Goal: Answer question/provide support: Share knowledge or assist other users

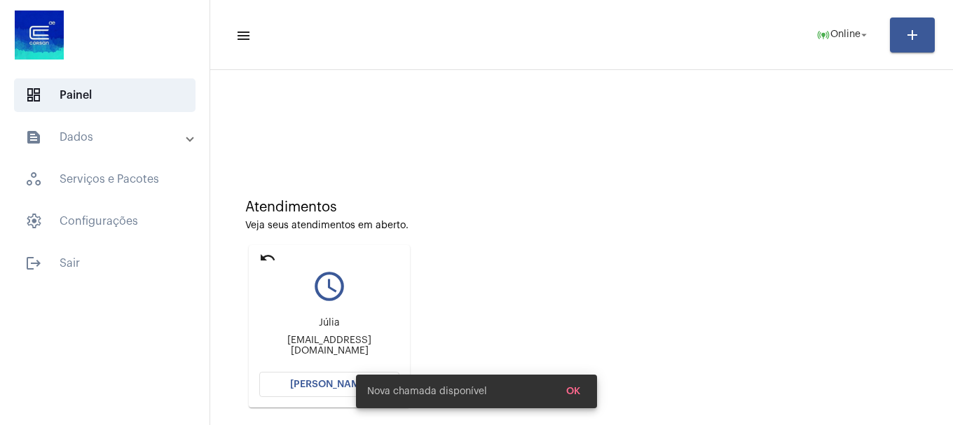
scroll to position [223, 0]
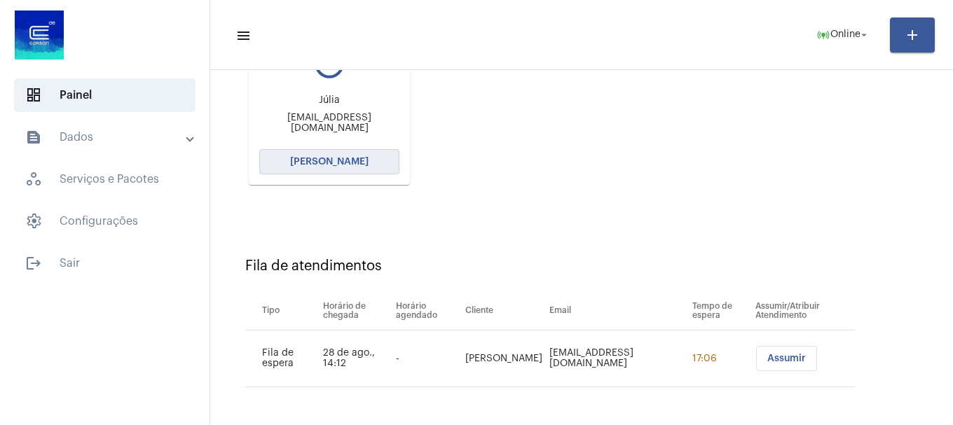
click at [377, 157] on button "[PERSON_NAME]" at bounding box center [329, 161] width 140 height 25
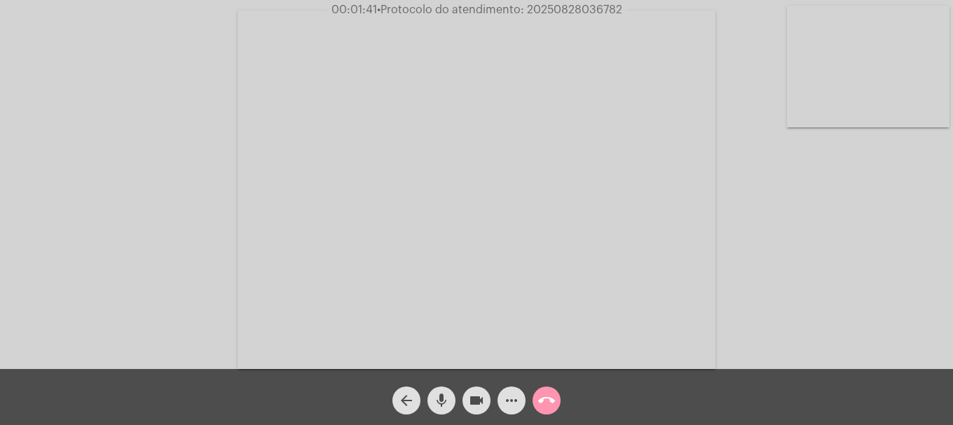
click at [922, 63] on video at bounding box center [868, 67] width 163 height 122
click at [226, 202] on video at bounding box center [185, 188] width 163 height 122
click at [516, 408] on mat-icon "more_horiz" at bounding box center [511, 400] width 17 height 17
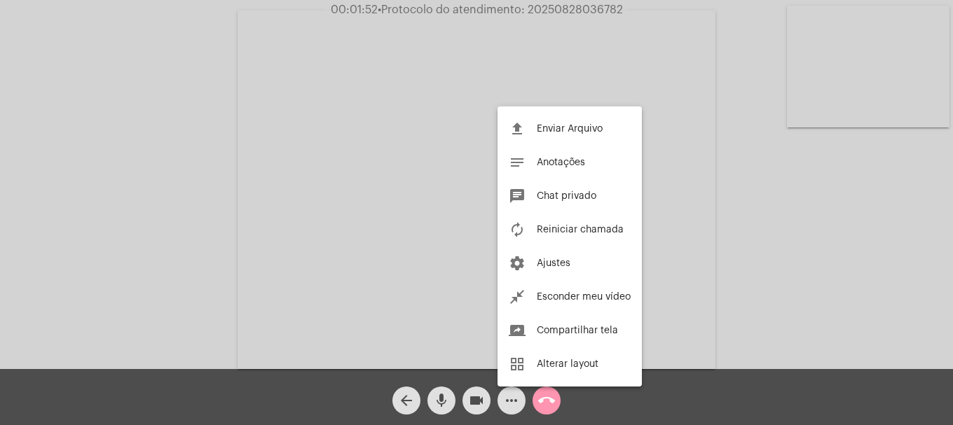
click at [516, 408] on div at bounding box center [476, 212] width 953 height 425
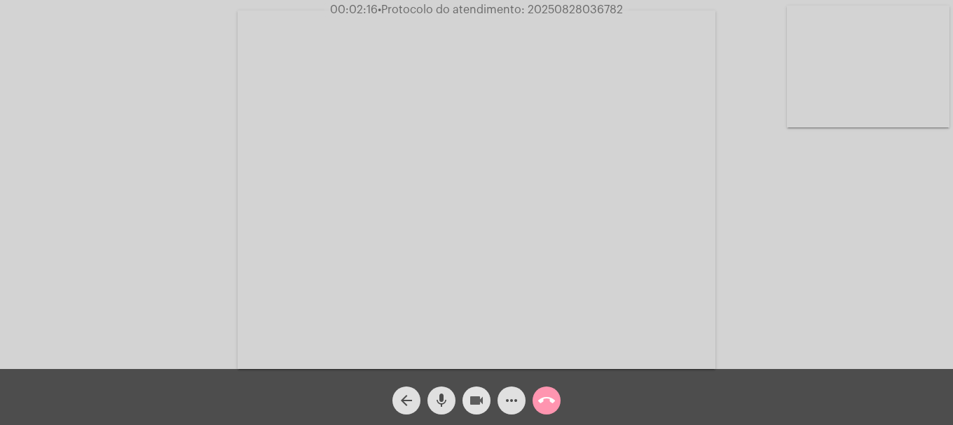
click at [471, 399] on mat-icon "videocam" at bounding box center [476, 400] width 17 height 17
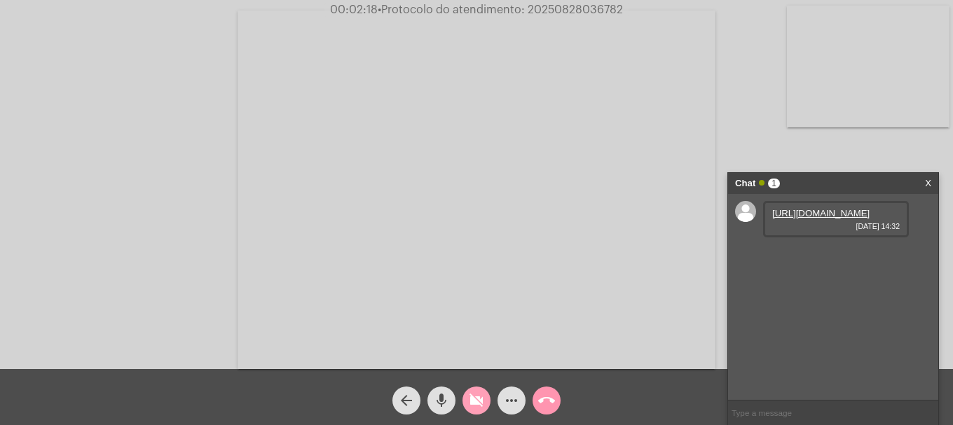
click at [471, 401] on mat-icon "videocam_off" at bounding box center [476, 400] width 17 height 17
click at [831, 219] on link "[URL][DOMAIN_NAME]" at bounding box center [820, 213] width 97 height 11
click at [798, 259] on link "[URL][DOMAIN_NAME]" at bounding box center [820, 253] width 97 height 11
click at [477, 397] on mat-icon "videocam" at bounding box center [476, 400] width 17 height 17
click at [489, 402] on button "videocam_off" at bounding box center [476, 401] width 28 height 28
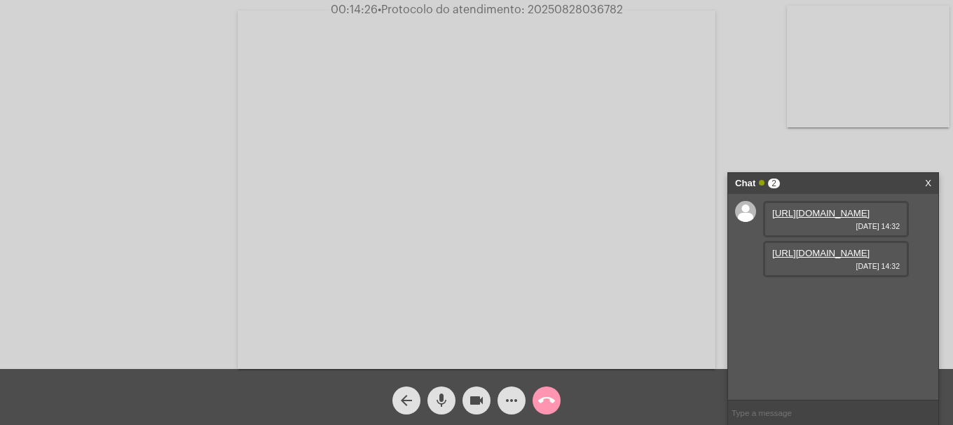
click at [574, 6] on span "• Protocolo do atendimento: 20250828036782" at bounding box center [500, 9] width 245 height 11
copy span "20250828036782"
click at [779, 417] on input "text" at bounding box center [833, 413] width 210 height 25
paste input "20250828036782"
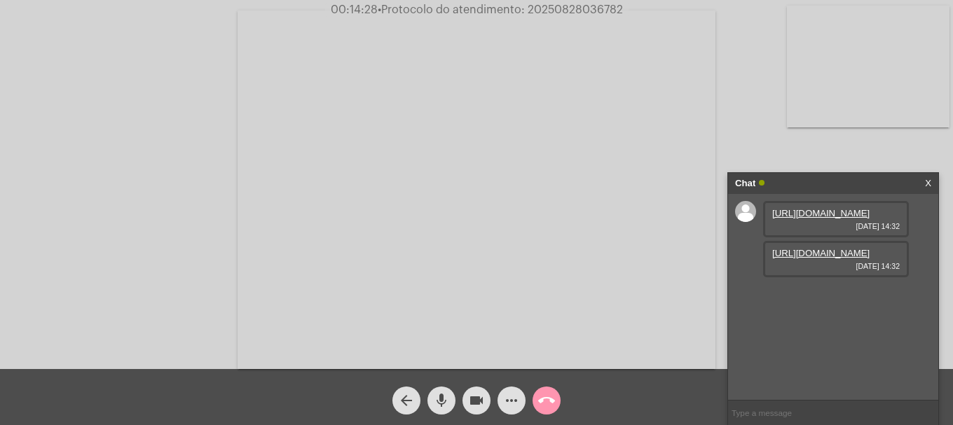
type input "20250828036782"
click at [552, 396] on mat-icon "call_end" at bounding box center [546, 400] width 17 height 17
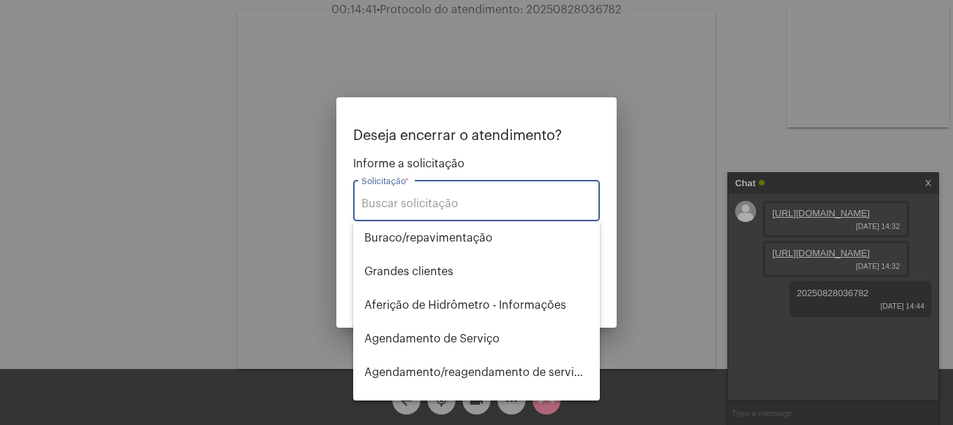
click at [478, 203] on input "Solicitação *" at bounding box center [476, 204] width 230 height 13
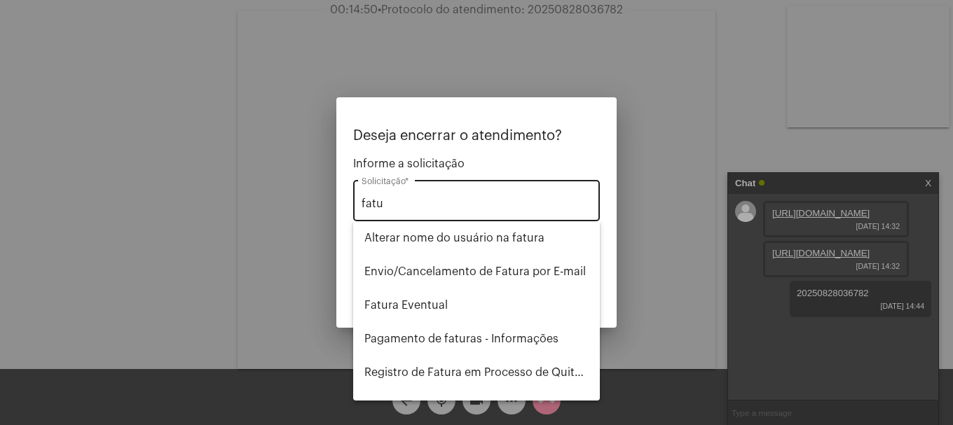
click at [450, 213] on div "fatu Solicitação *" at bounding box center [476, 199] width 230 height 44
type input "f"
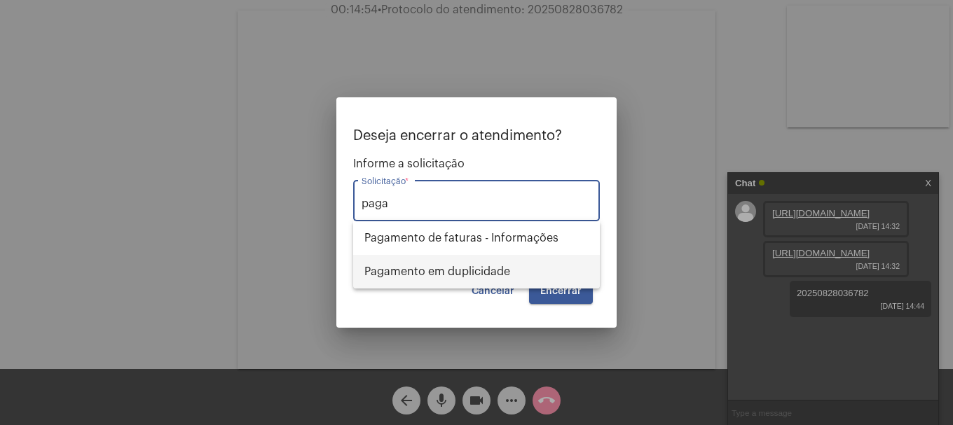
click at [446, 276] on span "Pagamento em duplicidade" at bounding box center [476, 272] width 224 height 34
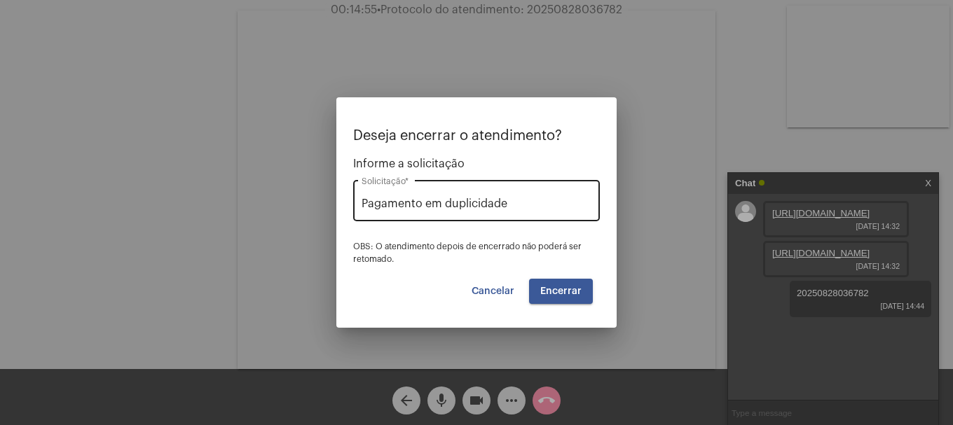
drag, startPoint x: 530, startPoint y: 197, endPoint x: 432, endPoint y: 198, distance: 98.8
click at [432, 198] on div "Pagamento em duplicidade Solicitação *" at bounding box center [476, 199] width 230 height 44
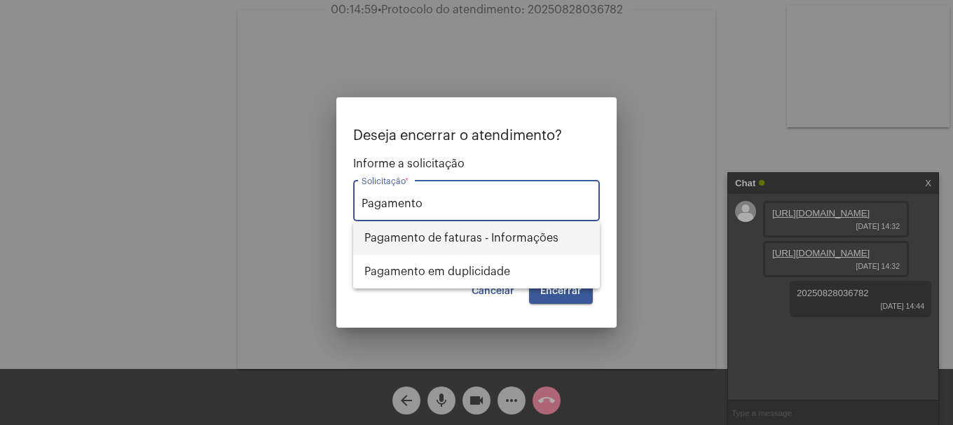
click at [476, 246] on span "Pagamento de faturas - Informações" at bounding box center [476, 238] width 224 height 34
type input "Pagamento de faturas - Informações"
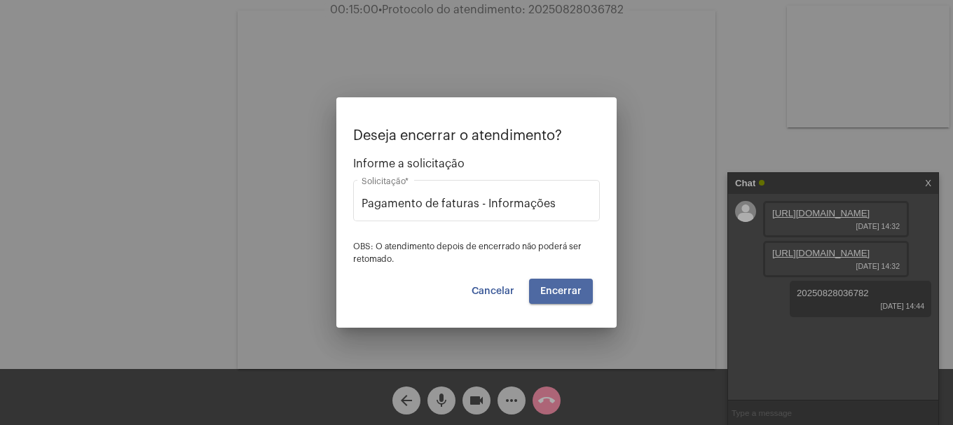
click at [554, 296] on button "Encerrar" at bounding box center [561, 291] width 64 height 25
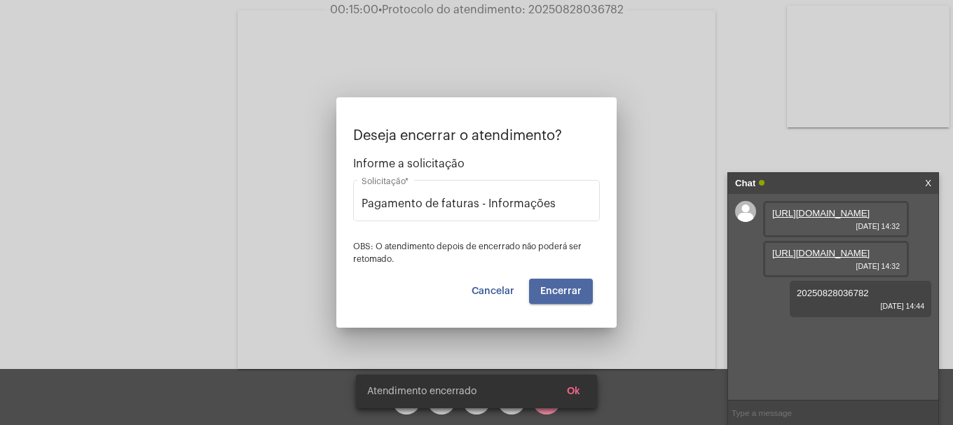
click at [554, 296] on button "Encerrar" at bounding box center [561, 291] width 64 height 25
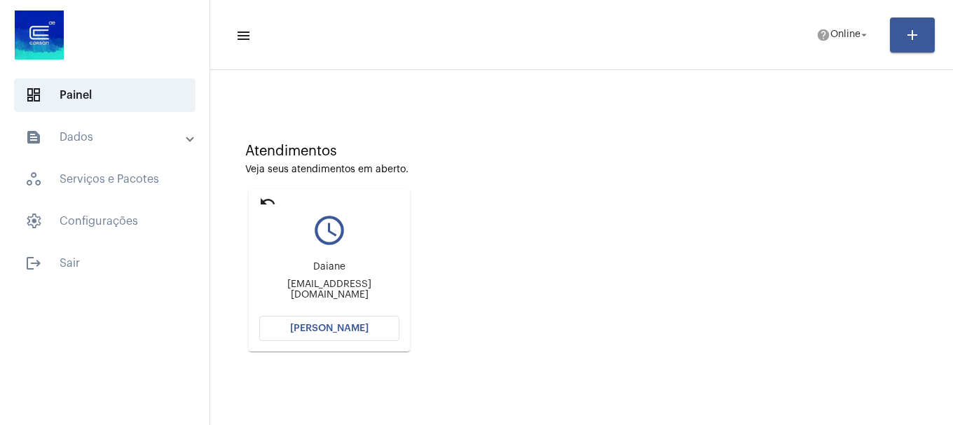
scroll to position [123, 0]
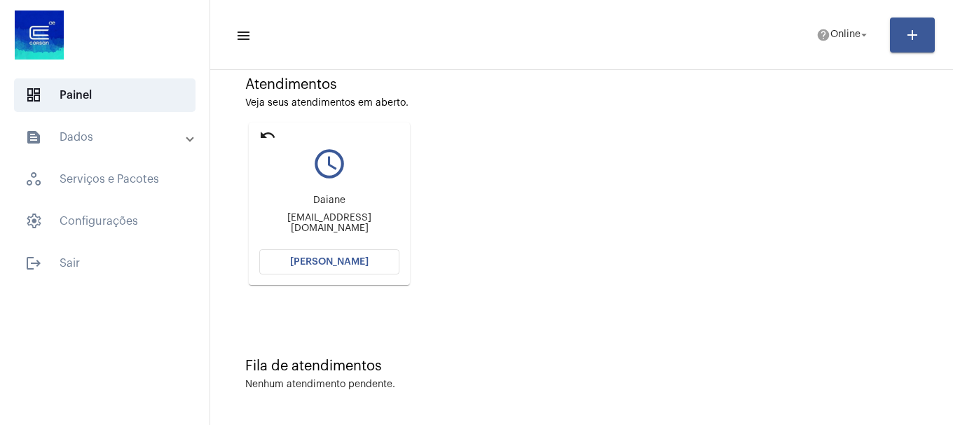
click at [321, 262] on span "[PERSON_NAME]" at bounding box center [329, 262] width 78 height 10
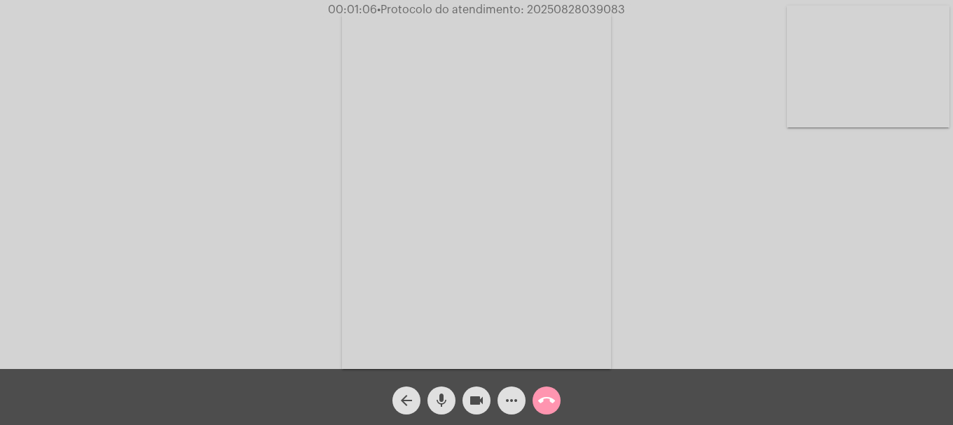
drag, startPoint x: 801, startPoint y: 75, endPoint x: 794, endPoint y: 83, distance: 10.0
click at [804, 74] on video at bounding box center [868, 67] width 163 height 122
click at [474, 401] on mat-icon "videocam" at bounding box center [476, 400] width 17 height 17
click at [474, 401] on mat-icon "videocam_off" at bounding box center [476, 400] width 17 height 17
click at [287, 226] on div "Acessando Câmera e Microfone..." at bounding box center [476, 186] width 950 height 369
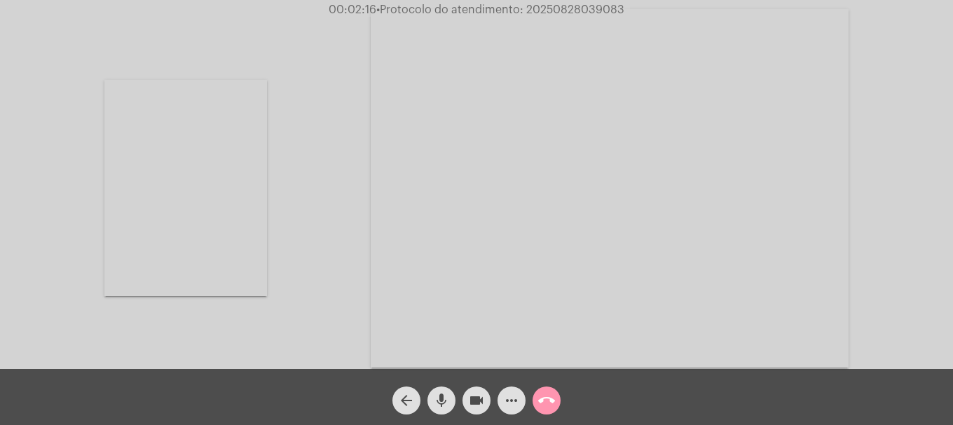
click at [159, 219] on video at bounding box center [185, 188] width 163 height 216
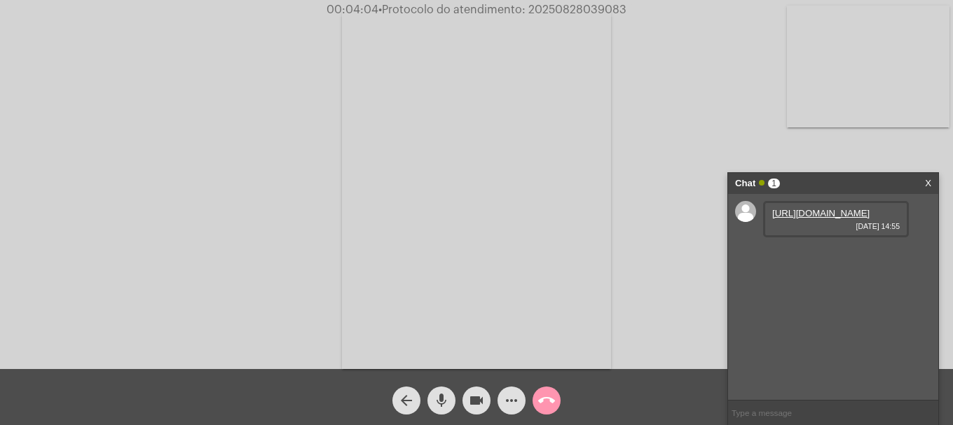
click at [804, 219] on link "[URL][DOMAIN_NAME]" at bounding box center [820, 213] width 97 height 11
click at [822, 259] on link "[URL][DOMAIN_NAME]" at bounding box center [820, 253] width 97 height 11
click at [817, 298] on link "[URL][DOMAIN_NAME]" at bounding box center [820, 293] width 97 height 11
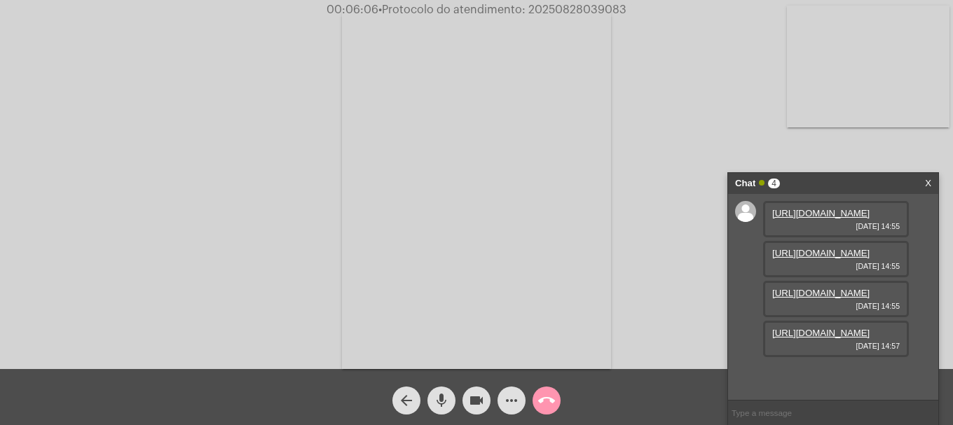
scroll to position [83, 0]
click at [804, 338] on link "[URL][DOMAIN_NAME]" at bounding box center [820, 333] width 97 height 11
click at [799, 413] on input "text" at bounding box center [833, 413] width 210 height 25
type input "oii"
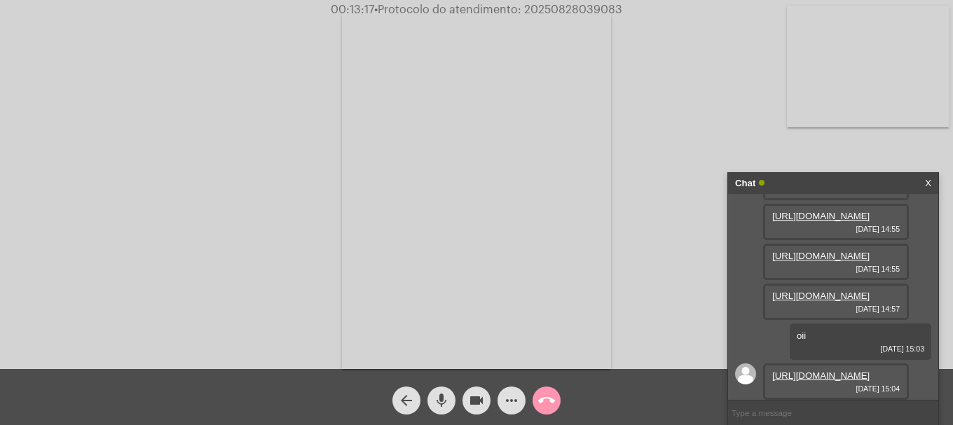
scroll to position [195, 0]
click at [820, 371] on link "[URL][DOMAIN_NAME]" at bounding box center [820, 376] width 97 height 11
click at [471, 399] on mat-icon "videocam" at bounding box center [476, 400] width 17 height 17
click at [448, 402] on mat-icon "mic" at bounding box center [441, 400] width 17 height 17
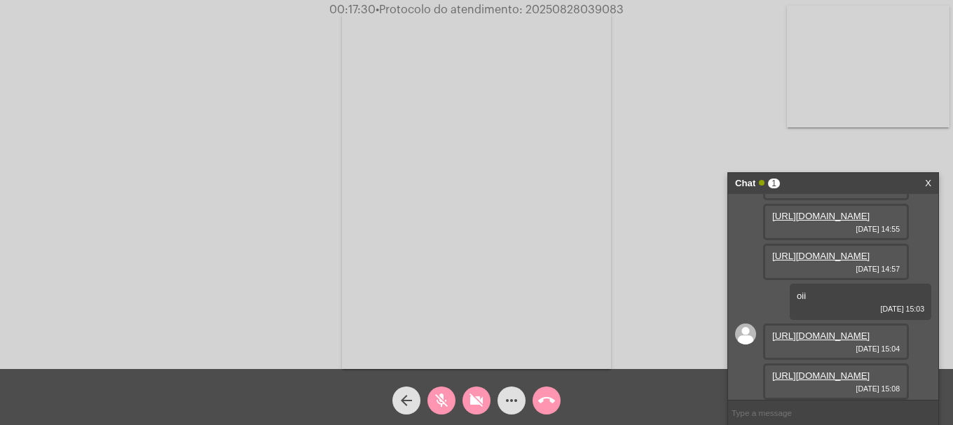
click at [446, 399] on mat-icon "mic_off" at bounding box center [441, 400] width 17 height 17
click at [474, 399] on mat-icon "videocam_off" at bounding box center [476, 400] width 17 height 17
click at [794, 377] on link "[URL][DOMAIN_NAME]" at bounding box center [820, 376] width 97 height 11
click at [556, 7] on span "• Protocolo do atendimento: 20250828039083" at bounding box center [500, 9] width 248 height 11
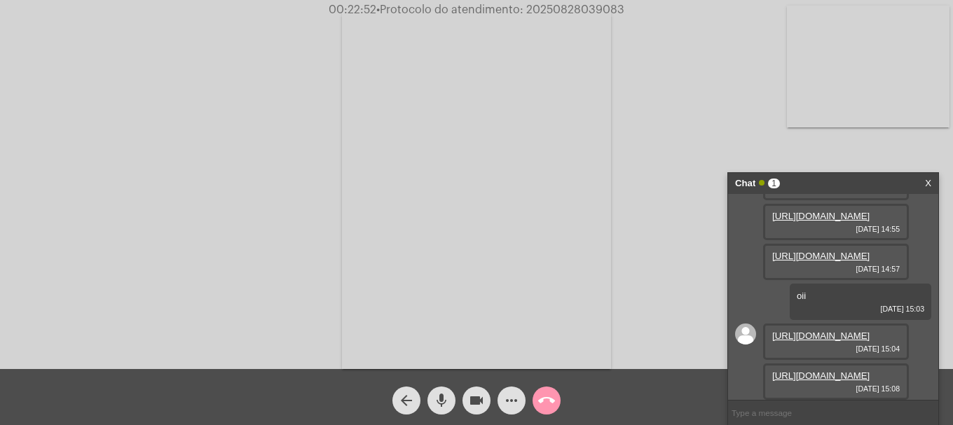
click at [556, 7] on span "• Protocolo do atendimento: 20250828039083" at bounding box center [500, 9] width 248 height 11
copy span "20250828039083"
click at [805, 406] on input "text" at bounding box center [833, 413] width 210 height 25
paste input "20250828039083"
type input "20250828039083"
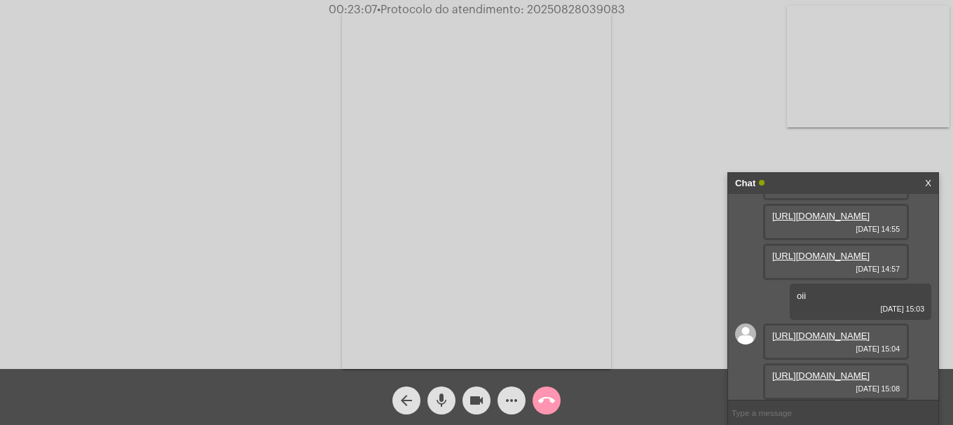
scroll to position [306, 0]
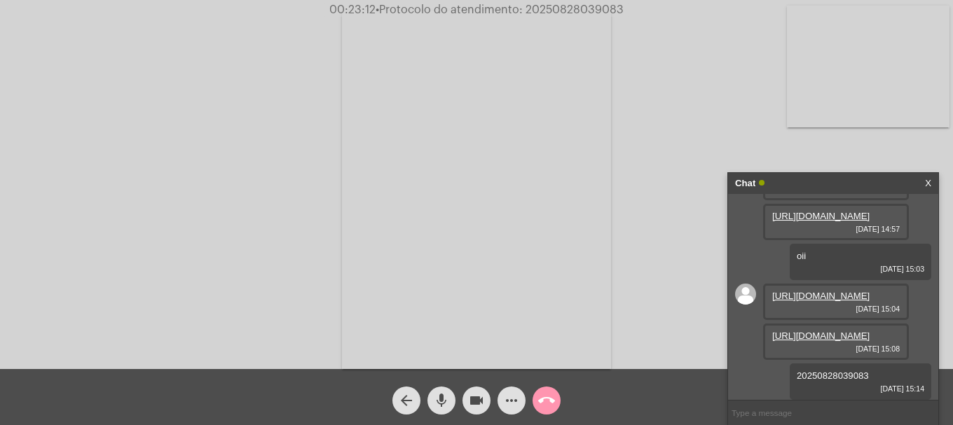
click at [558, 405] on button "call_end" at bounding box center [546, 401] width 28 height 28
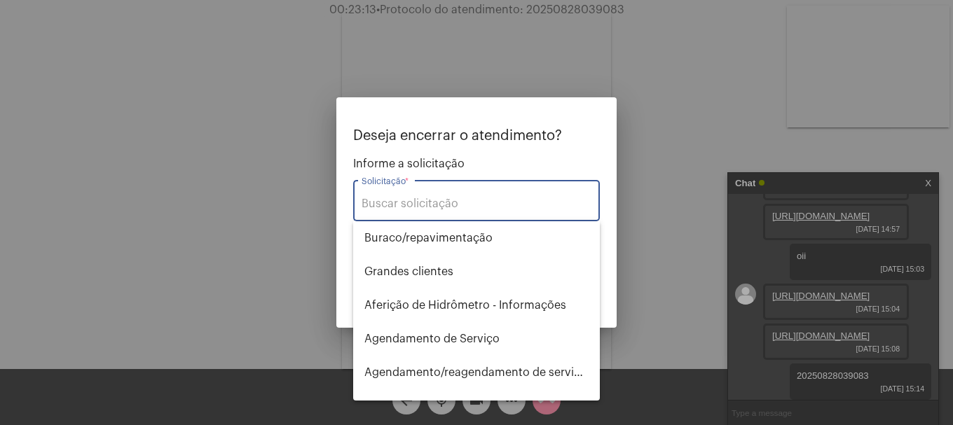
click at [478, 212] on div "Solicitação *" at bounding box center [476, 199] width 230 height 44
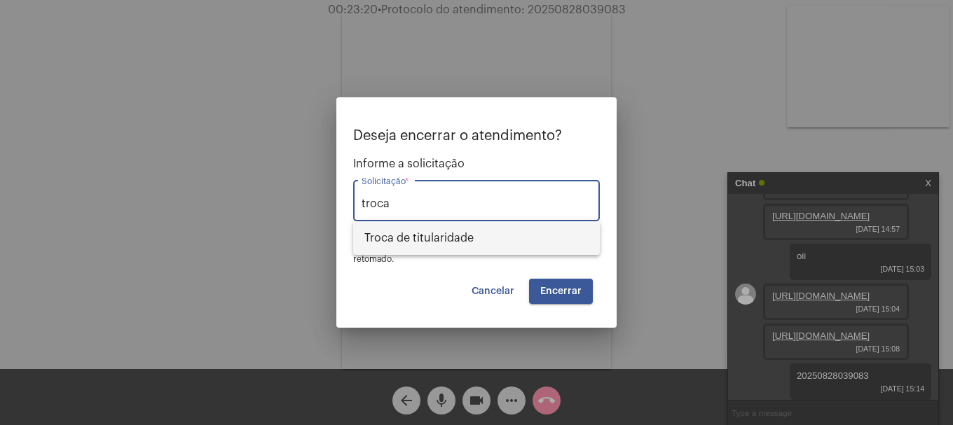
click at [473, 230] on span "Troca de titularidade" at bounding box center [476, 238] width 224 height 34
type input "Troca de titularidade"
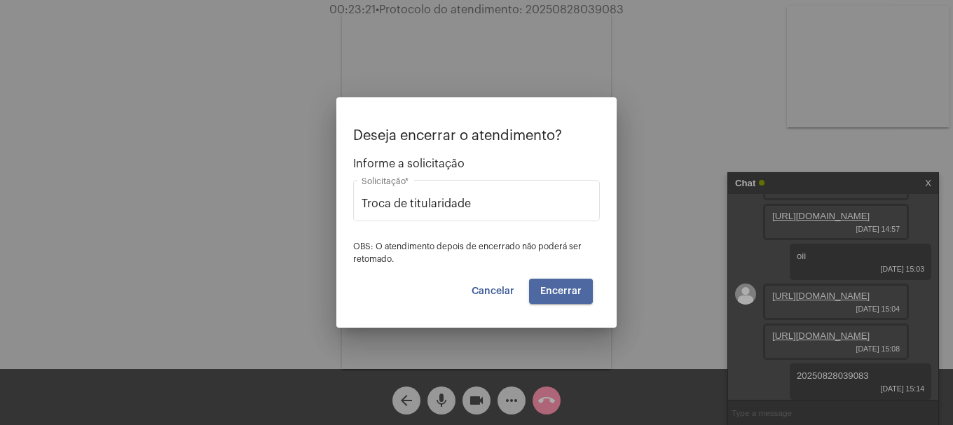
click at [546, 291] on span "Encerrar" at bounding box center [560, 292] width 41 height 10
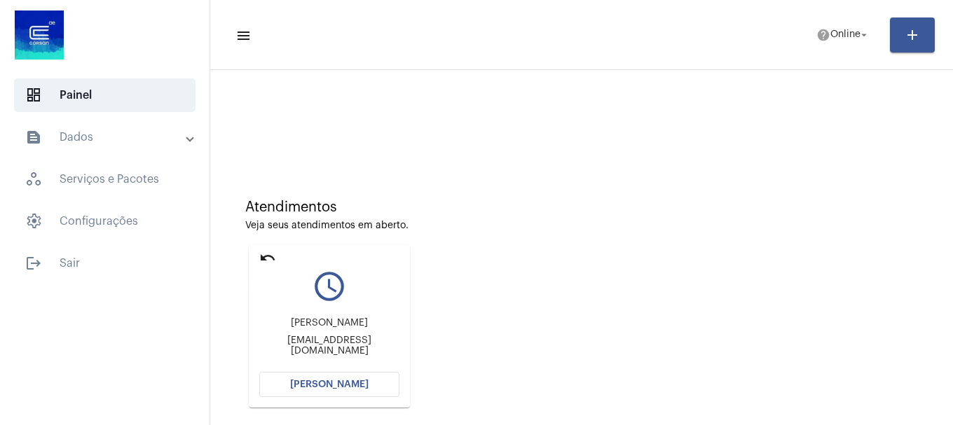
click at [261, 259] on mat-icon "undo" at bounding box center [267, 257] width 17 height 17
click at [270, 262] on mat-icon "undo" at bounding box center [267, 257] width 17 height 17
click at [830, 39] on span "Online" at bounding box center [845, 35] width 30 height 10
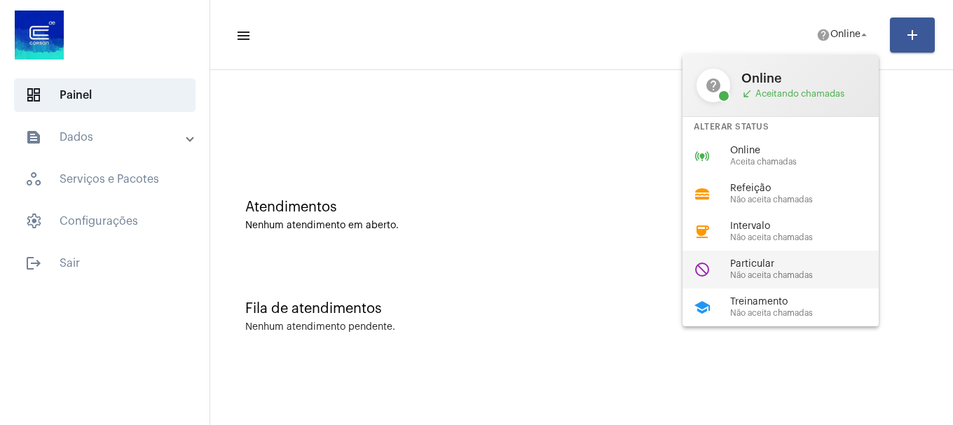
click at [787, 266] on span "Particular" at bounding box center [810, 264] width 160 height 11
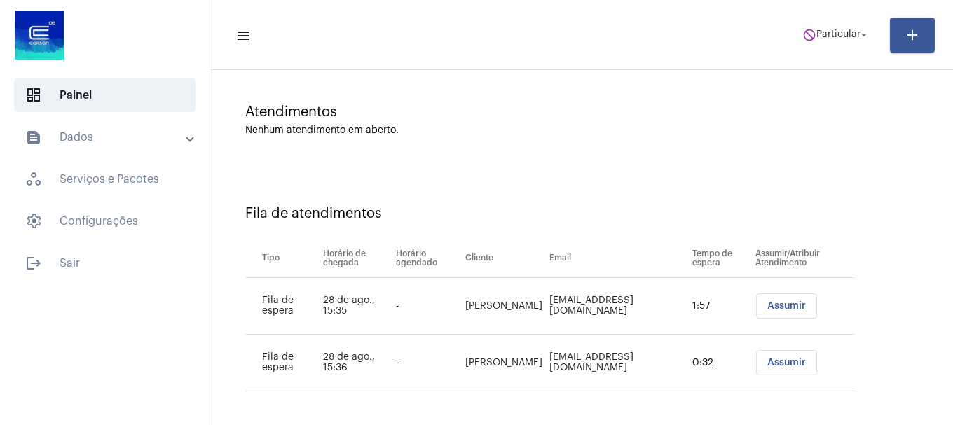
scroll to position [99, 0]
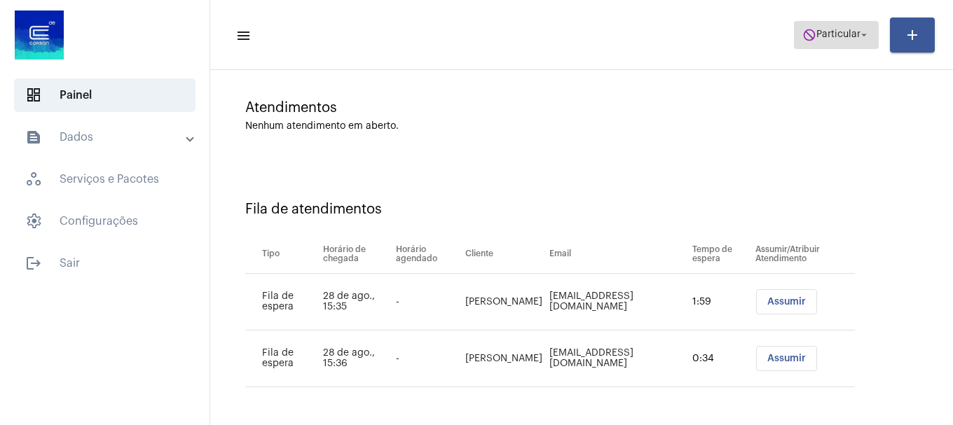
click at [841, 41] on span "do_not_disturb Particular arrow_drop_down" at bounding box center [836, 34] width 68 height 25
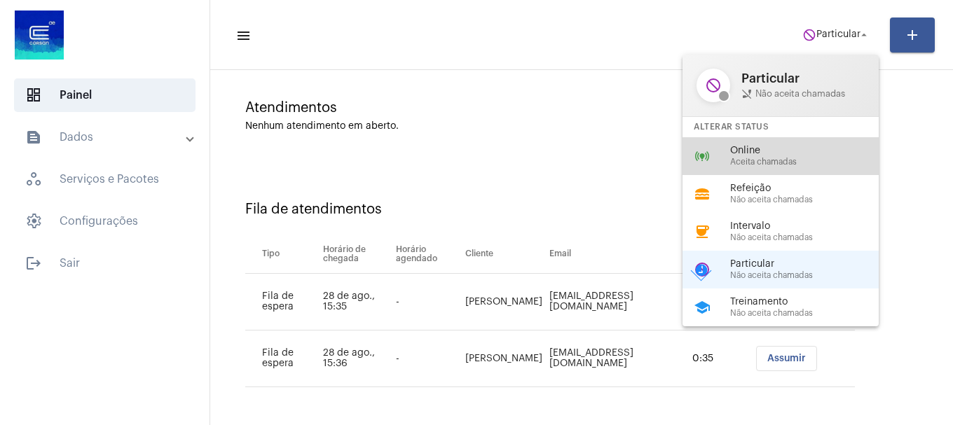
click at [778, 160] on span "Aceita chamadas" at bounding box center [810, 162] width 160 height 9
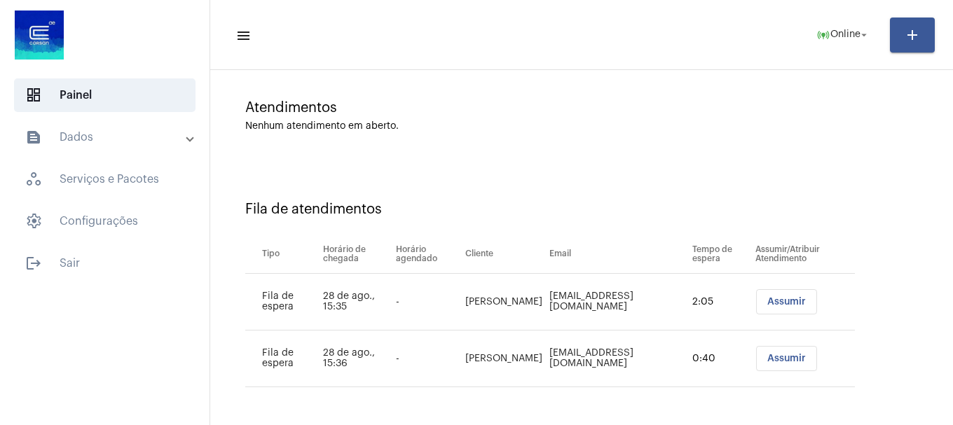
click at [788, 311] on button "Assumir" at bounding box center [786, 301] width 61 height 25
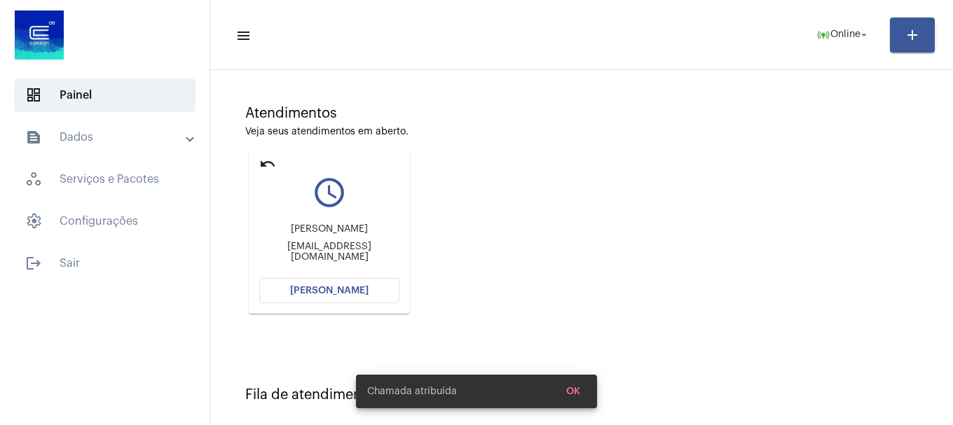
scroll to position [223, 0]
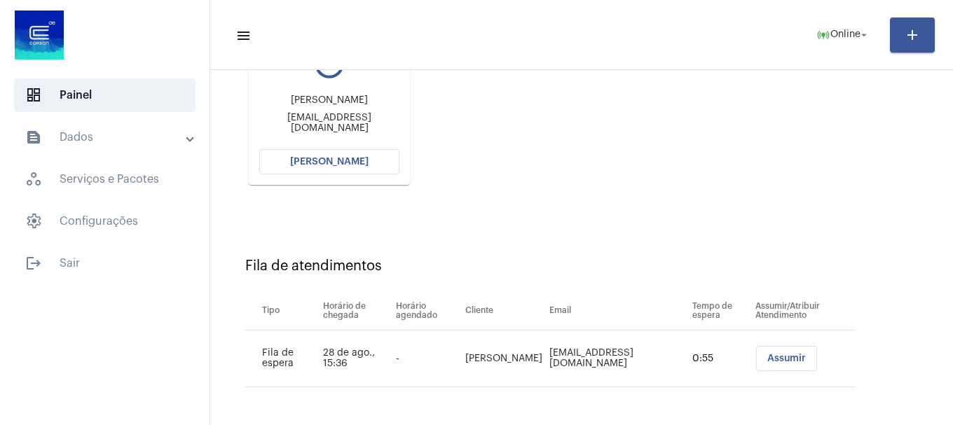
click at [335, 167] on button "[PERSON_NAME]" at bounding box center [329, 161] width 140 height 25
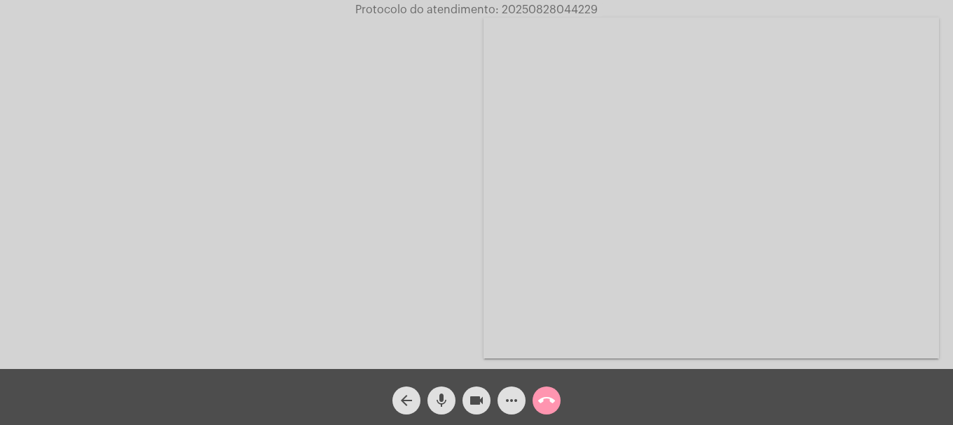
click at [460, 397] on div "arrow_back mic videocam more_horiz call_end" at bounding box center [476, 397] width 953 height 56
click at [478, 399] on mat-icon "videocam" at bounding box center [476, 400] width 17 height 17
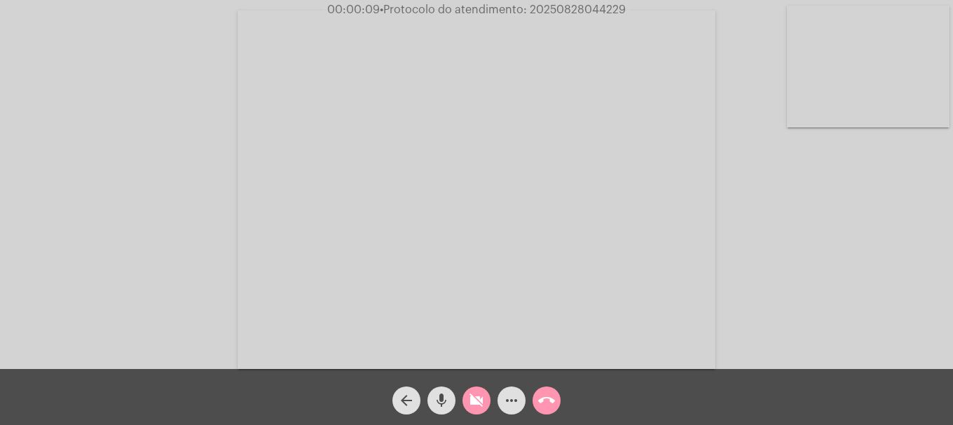
click at [439, 405] on mat-icon "mic" at bounding box center [441, 400] width 17 height 17
click at [436, 398] on mat-icon "mic_off" at bounding box center [441, 400] width 17 height 17
click at [477, 406] on mat-icon "videocam_off" at bounding box center [476, 400] width 17 height 17
click at [806, 59] on video at bounding box center [868, 67] width 163 height 122
click at [179, 175] on video at bounding box center [185, 188] width 163 height 122
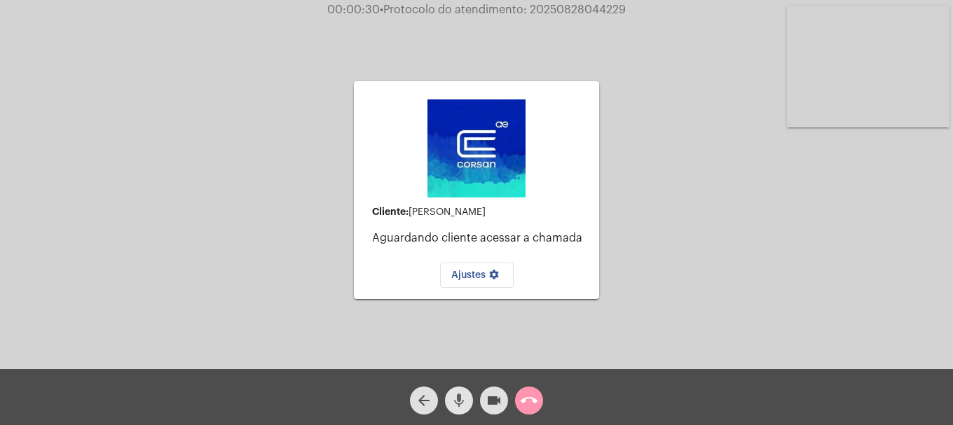
click at [465, 406] on mat-icon "mic" at bounding box center [458, 400] width 17 height 17
click at [465, 406] on mat-icon "mic_off" at bounding box center [458, 400] width 17 height 17
click at [491, 401] on mat-icon "videocam" at bounding box center [493, 400] width 17 height 17
click at [480, 400] on button "videocam_off" at bounding box center [494, 401] width 28 height 28
click at [535, 399] on mat-icon "call_end" at bounding box center [529, 400] width 17 height 17
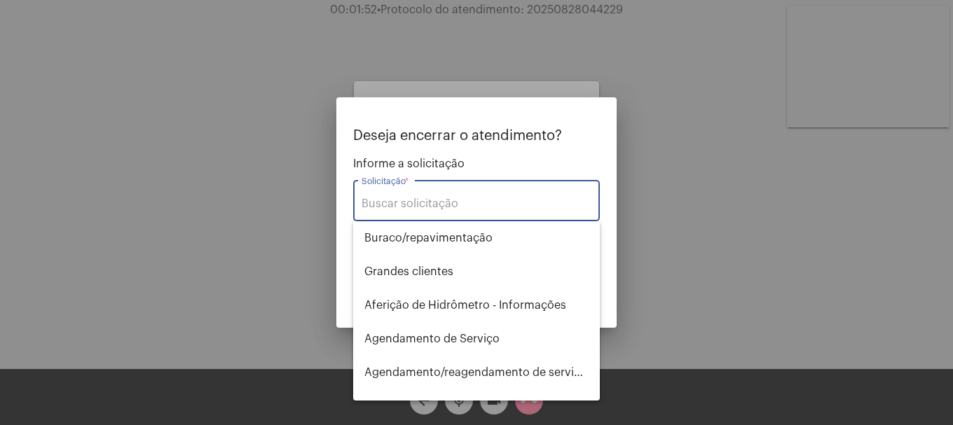
click at [442, 207] on input "Solicitação *" at bounding box center [476, 204] width 230 height 13
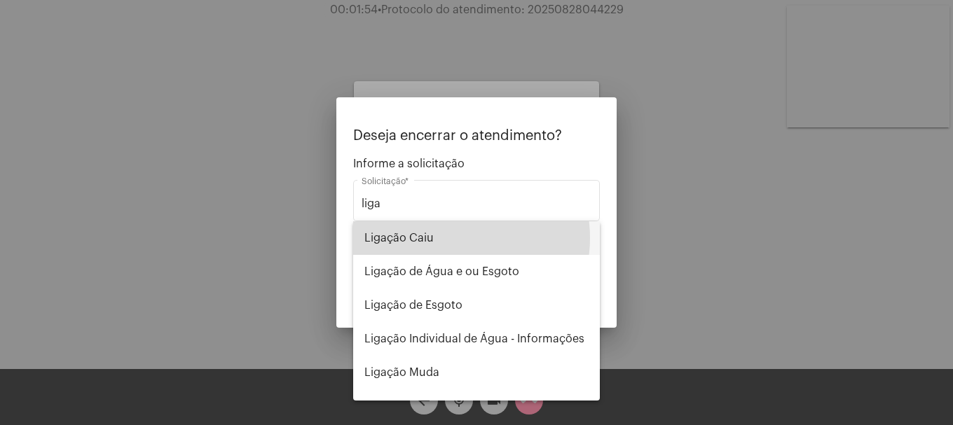
click at [446, 238] on span "Ligação Caiu" at bounding box center [476, 238] width 224 height 34
type input "Ligação Caiu"
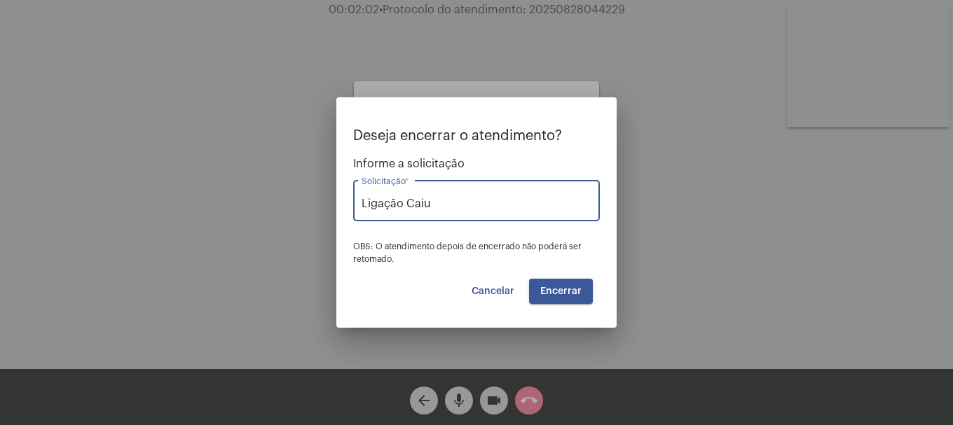
click at [555, 293] on span "Encerrar" at bounding box center [560, 292] width 41 height 10
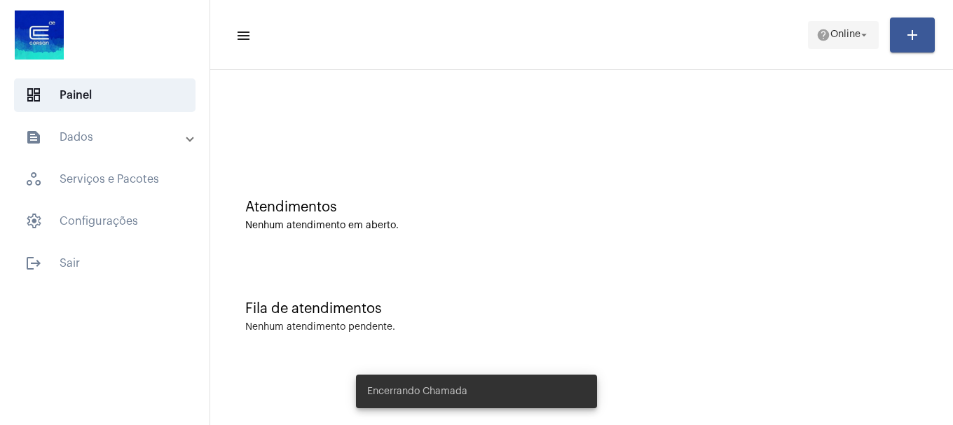
click at [834, 45] on span "help Online arrow_drop_down" at bounding box center [843, 34] width 54 height 25
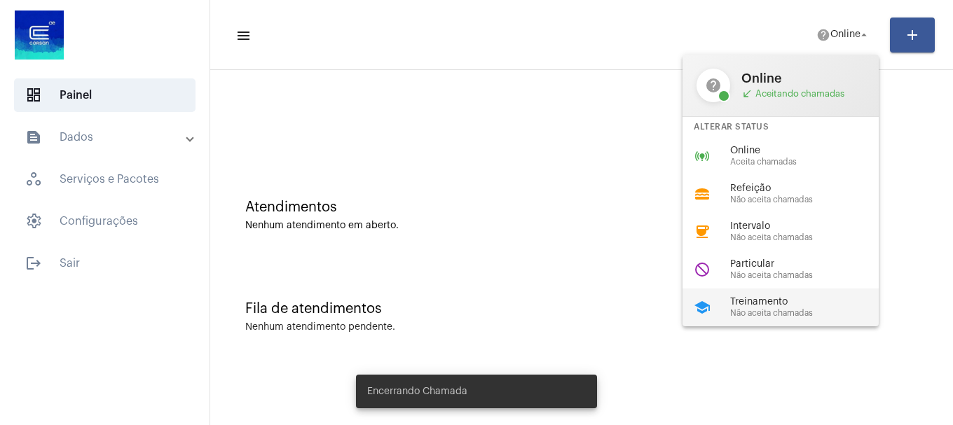
click at [754, 303] on span "Treinamento" at bounding box center [810, 302] width 160 height 11
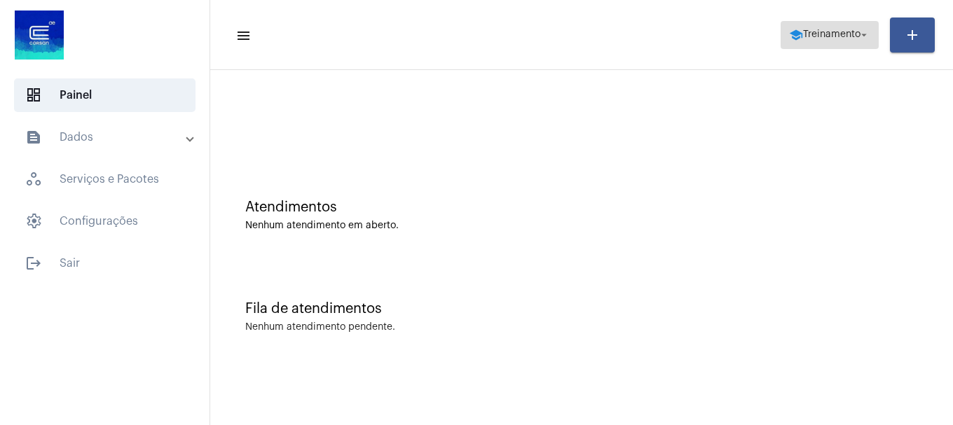
click at [847, 45] on span "school Treinamento arrow_drop_down" at bounding box center [829, 34] width 81 height 25
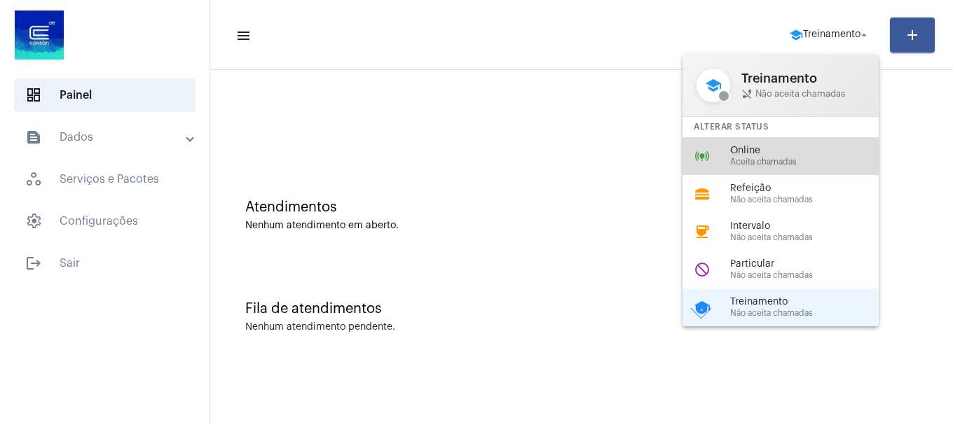
click at [759, 151] on span "Online" at bounding box center [810, 151] width 160 height 11
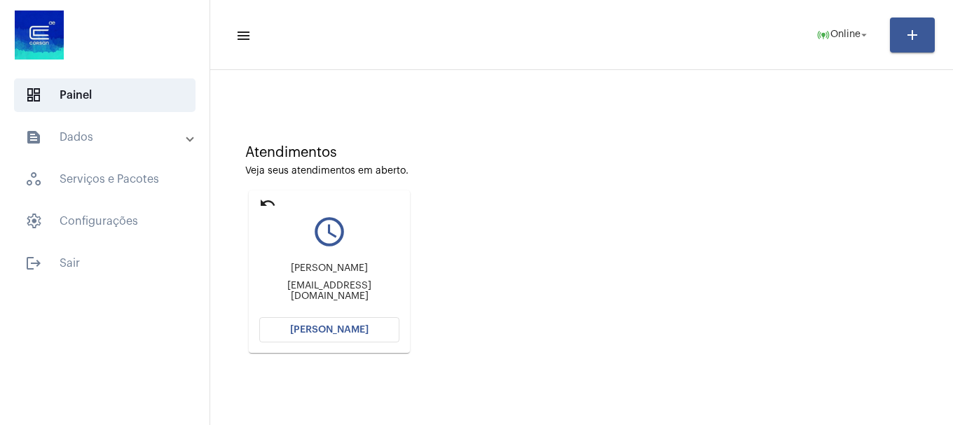
scroll to position [123, 0]
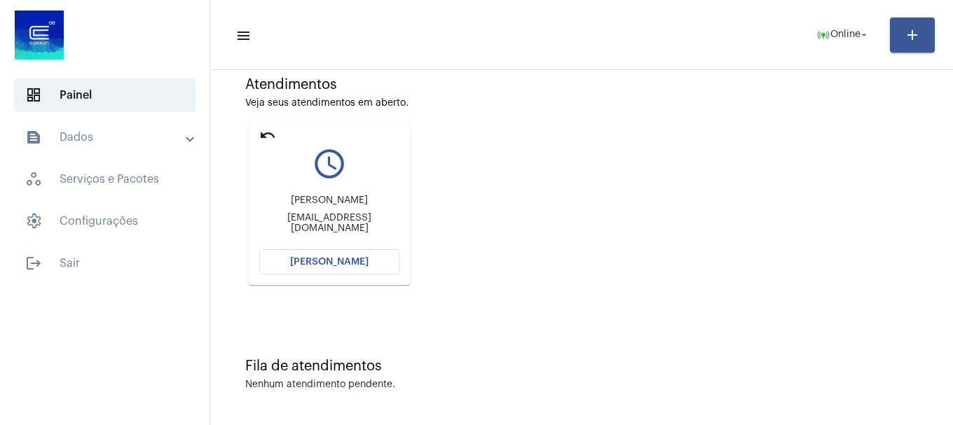
click at [347, 262] on span "[PERSON_NAME]" at bounding box center [329, 262] width 78 height 10
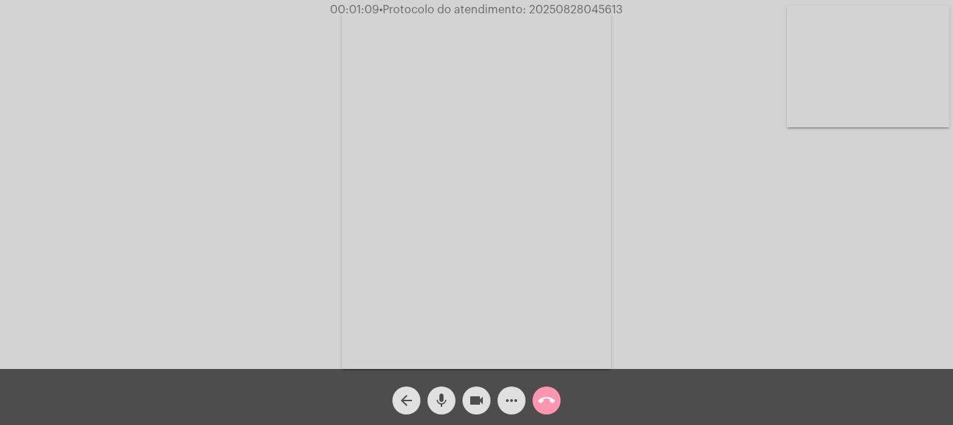
click at [474, 405] on mat-icon "videocam" at bounding box center [476, 400] width 17 height 17
click at [474, 404] on mat-icon "videocam_off" at bounding box center [476, 400] width 17 height 17
click at [543, 408] on mat-icon "call_end" at bounding box center [546, 400] width 17 height 17
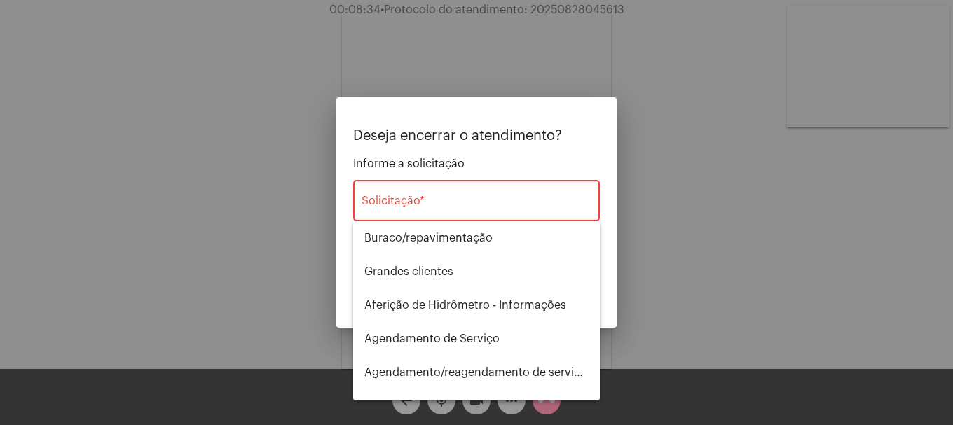
click at [434, 212] on div "Solicitação *" at bounding box center [476, 199] width 230 height 44
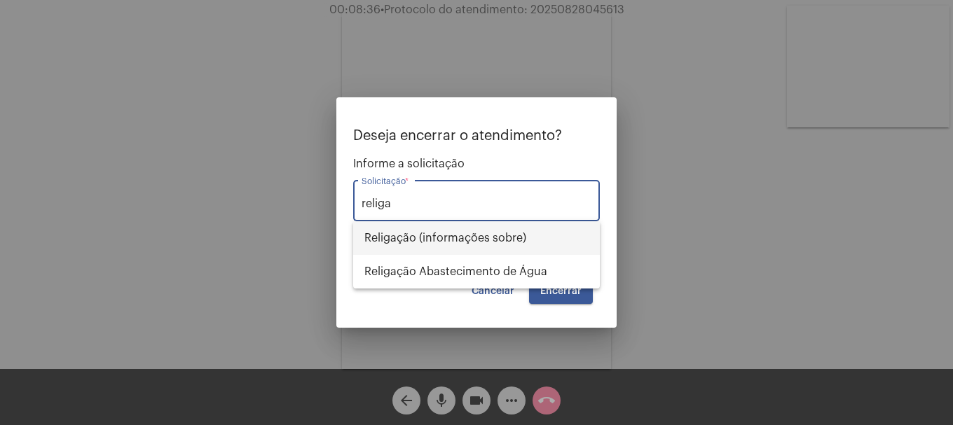
click at [474, 252] on span "Religação (informações sobre)" at bounding box center [476, 238] width 224 height 34
type input "Religação (informações sobre)"
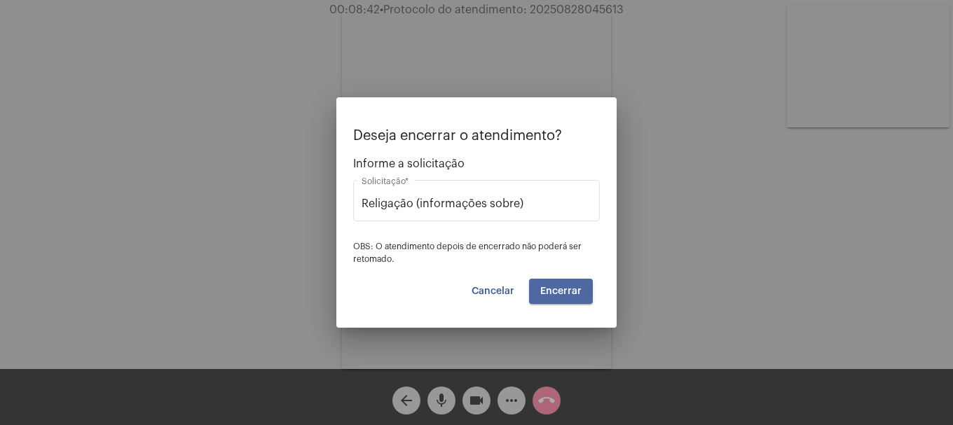
click at [581, 297] on button "Encerrar" at bounding box center [561, 291] width 64 height 25
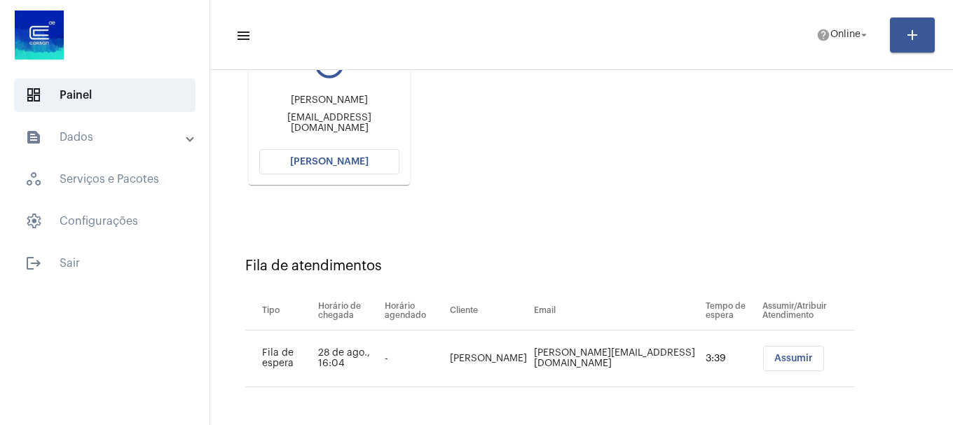
scroll to position [153, 0]
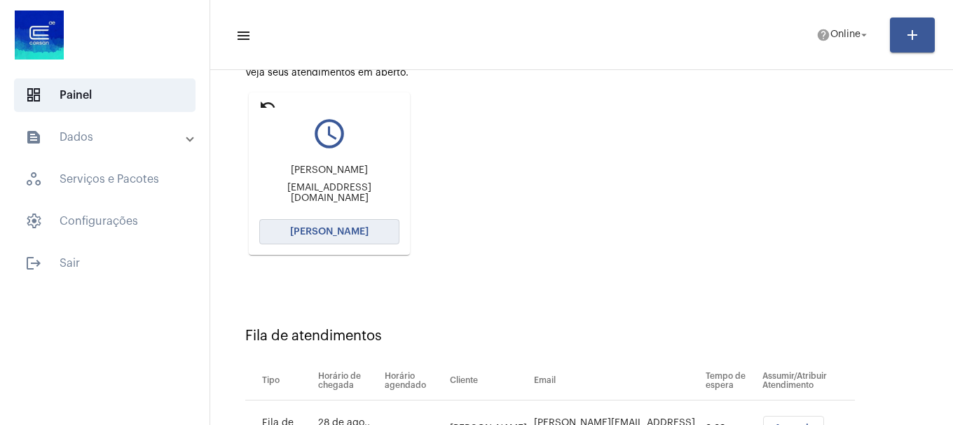
click at [357, 242] on button "[PERSON_NAME]" at bounding box center [329, 231] width 140 height 25
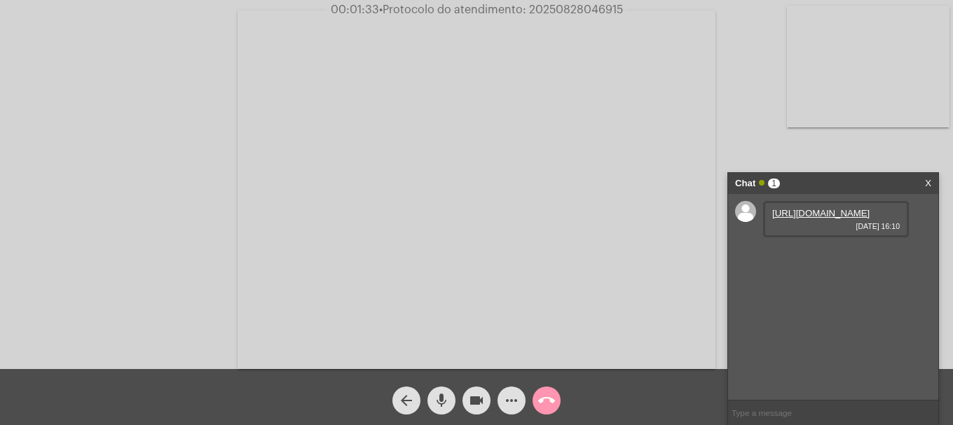
click at [827, 219] on link "[URL][DOMAIN_NAME]" at bounding box center [820, 213] width 97 height 11
click at [851, 259] on link "[URL][DOMAIN_NAME]" at bounding box center [820, 253] width 97 height 11
click at [806, 298] on link "[URL][DOMAIN_NAME]" at bounding box center [820, 293] width 97 height 11
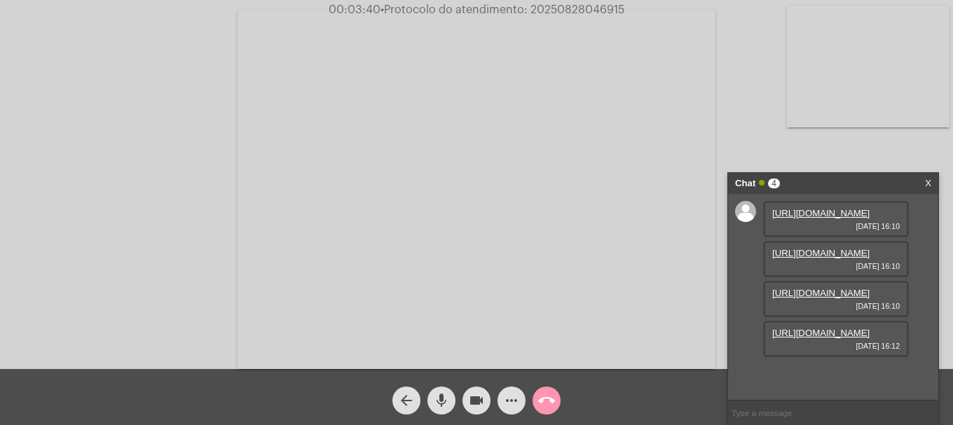
scroll to position [83, 0]
click at [806, 338] on link "[URL][DOMAIN_NAME]" at bounding box center [820, 333] width 97 height 11
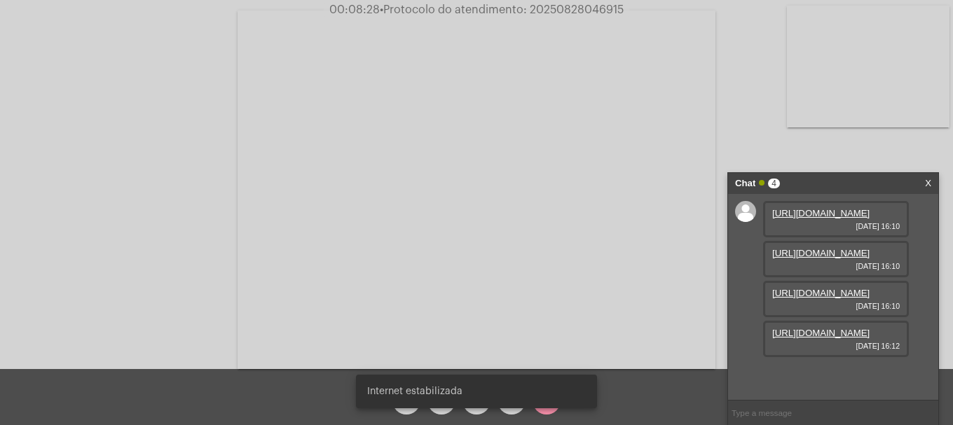
click at [546, 413] on span "call_end" at bounding box center [546, 401] width 17 height 28
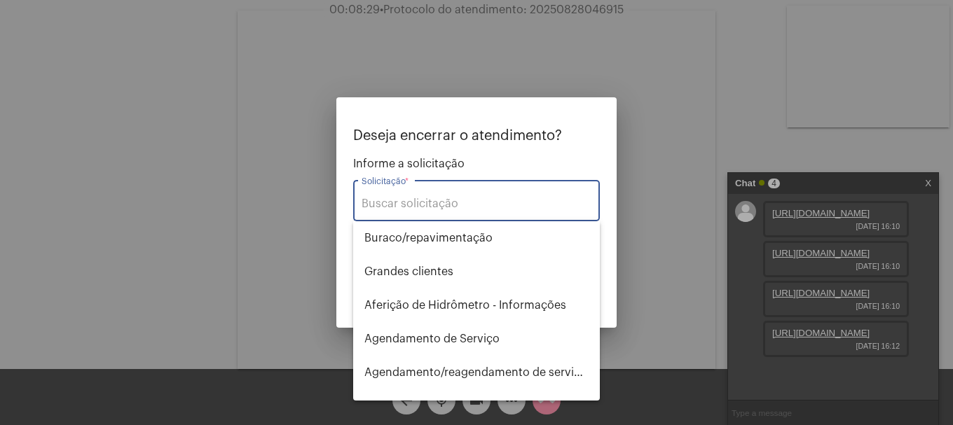
click at [481, 203] on input "Solicitação *" at bounding box center [476, 204] width 230 height 13
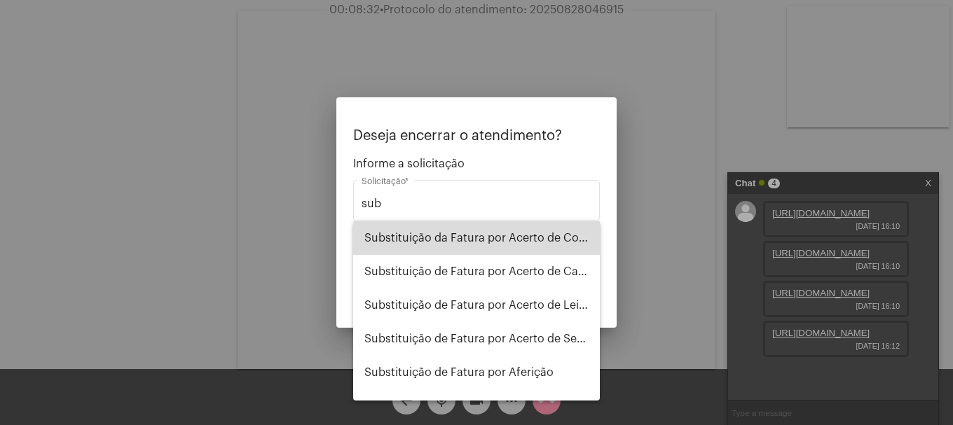
click at [530, 249] on span "Substituição da Fatura por Acerto de Consumo" at bounding box center [476, 238] width 224 height 34
type input "Substituição da Fatura por Acerto de Consumo"
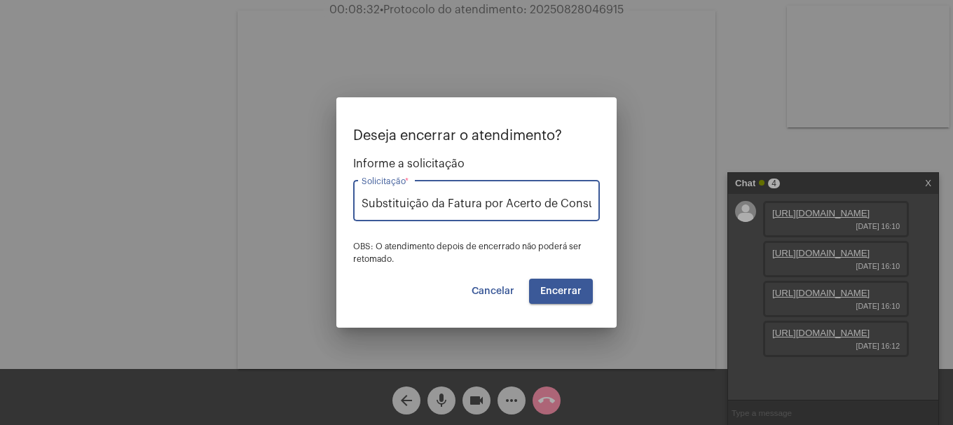
scroll to position [0, 17]
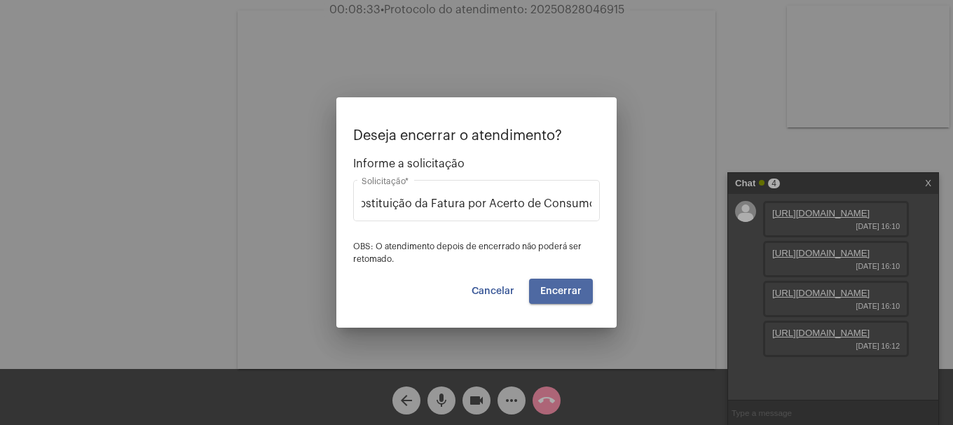
click at [561, 301] on button "Encerrar" at bounding box center [561, 291] width 64 height 25
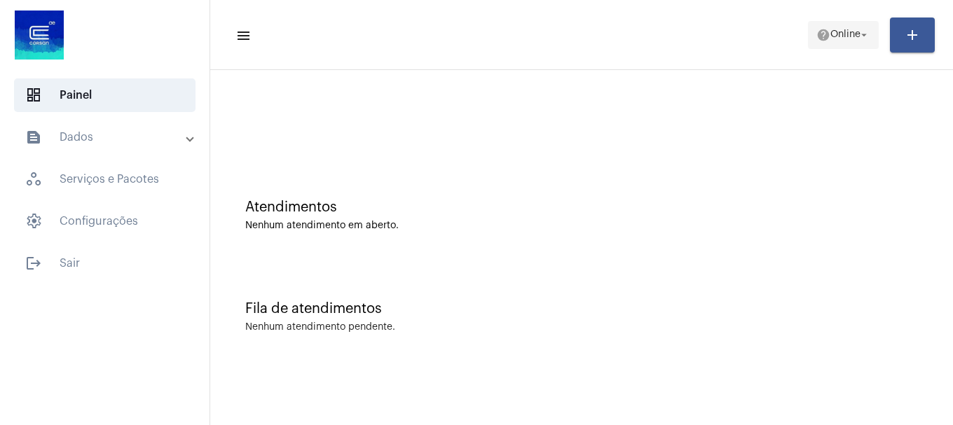
click at [862, 42] on span "help Online arrow_drop_down" at bounding box center [843, 34] width 54 height 25
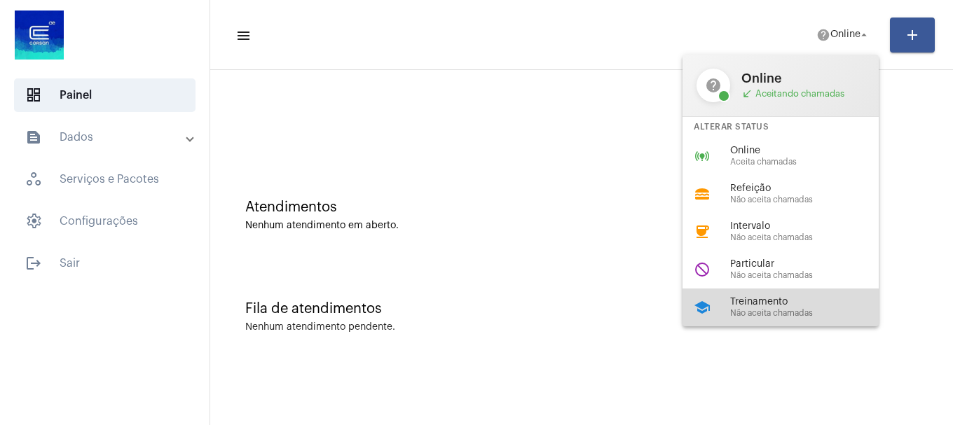
click at [771, 300] on span "Treinamento" at bounding box center [810, 302] width 160 height 11
